Goal: Complete application form

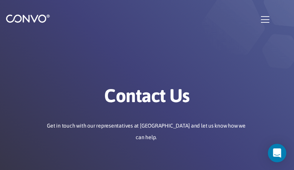
type input "vhjQoDvskozPE"
type input "[EMAIL_ADDRESS][DOMAIN_NAME]"
type input "OXcyVvdvqDntOf"
type input "HXkbPmCiXd"
type input "TQwSDHXil"
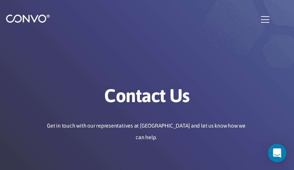
type input "ngGjuHuNxou"
type input "betopeyaqa49@gmail.com"
type input "nKcPzTYRTWGAjcWo"
type input "hDtEUNdHbwDL"
checkbox input"] "false"
